Goal: Obtain resource: Obtain resource

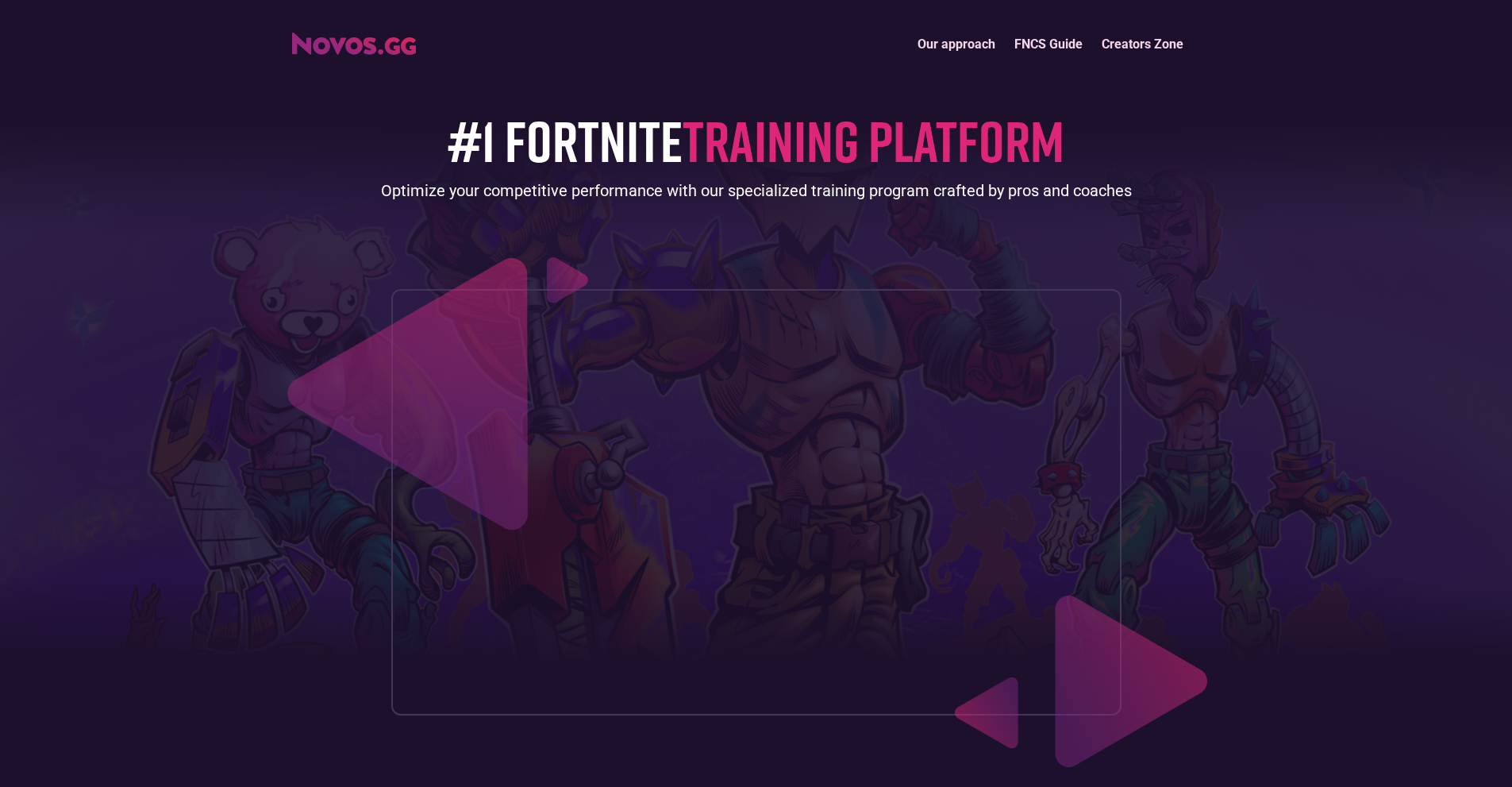
click at [1079, 47] on link "FNCS Guide" at bounding box center [1049, 43] width 88 height 34
